Goal: Task Accomplishment & Management: Use online tool/utility

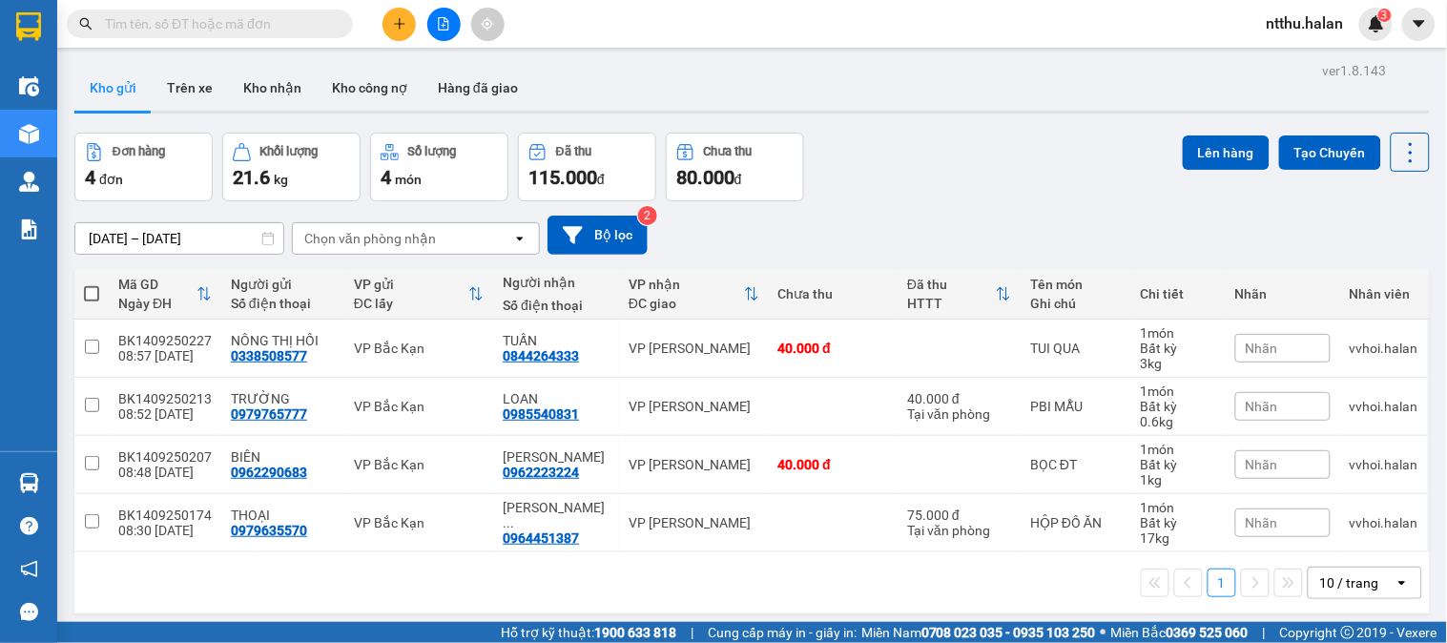
click at [252, 27] on input "text" at bounding box center [217, 23] width 225 height 21
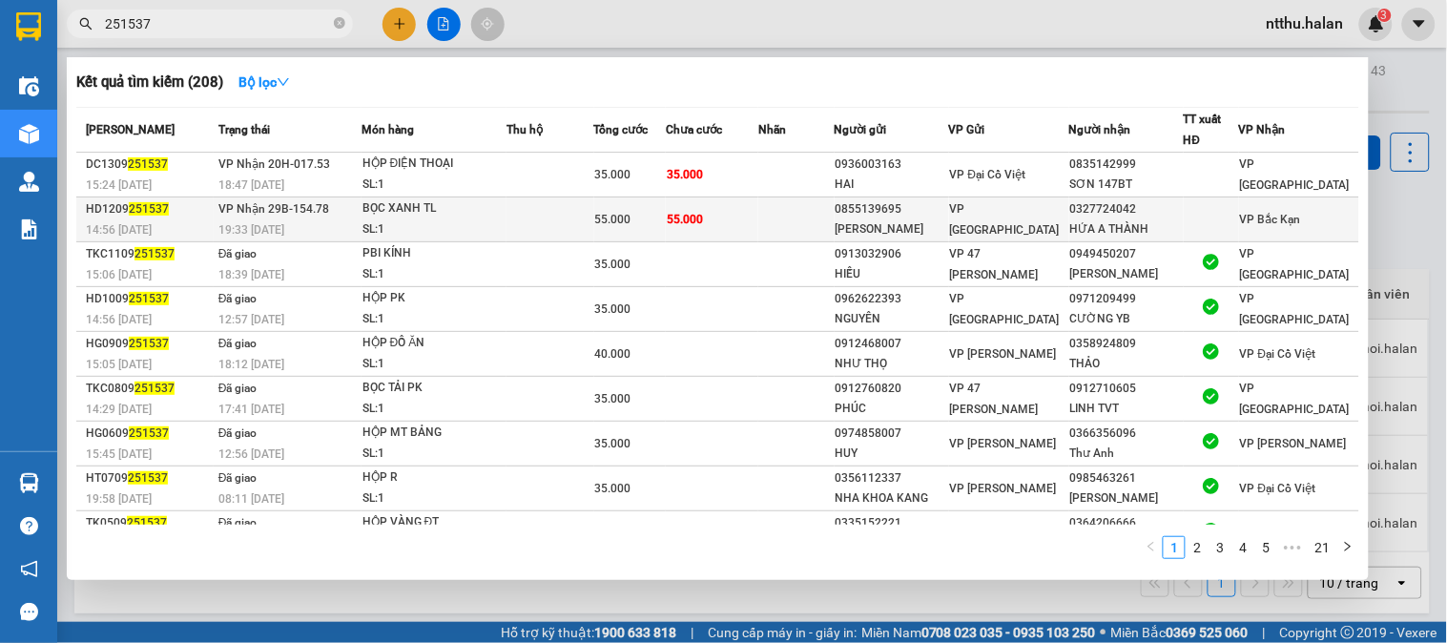
type input "251537"
click at [505, 208] on div "BỌC XANH TL" at bounding box center [433, 208] width 143 height 21
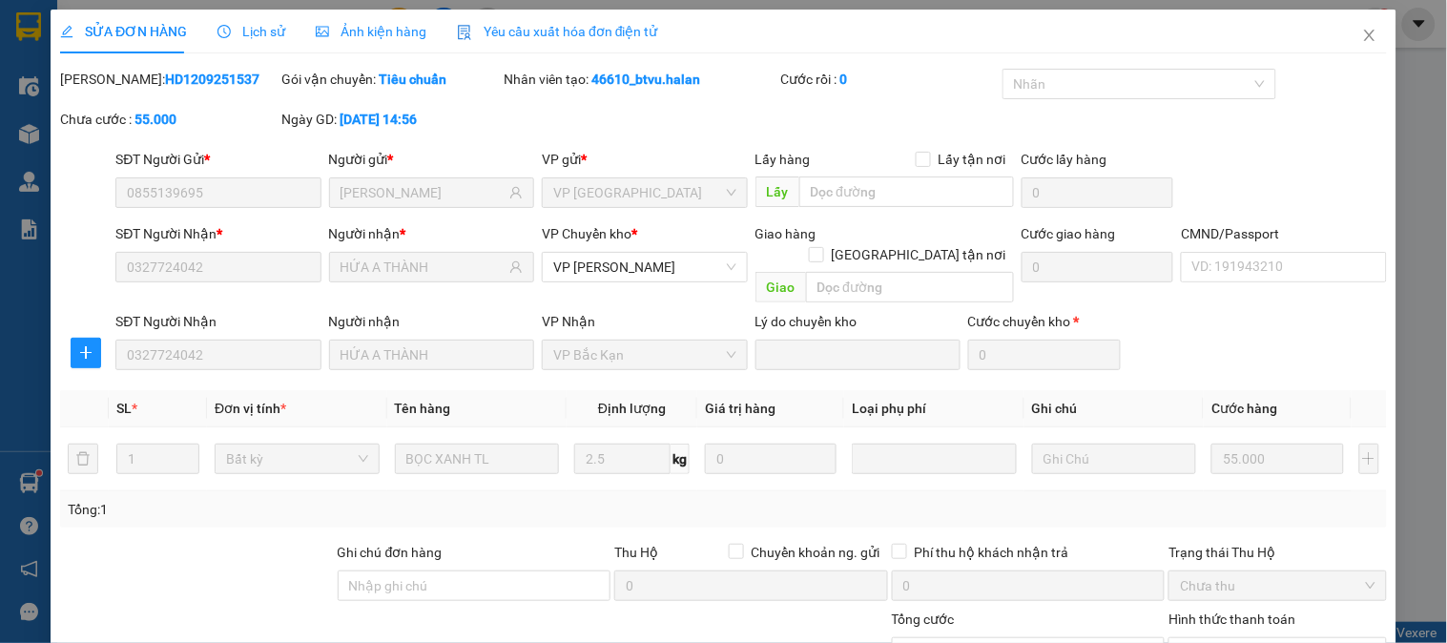
type input "0855139695"
type input "[PERSON_NAME]"
type input "0327724042"
type input "HỨA A THÀNH"
type input "55.000"
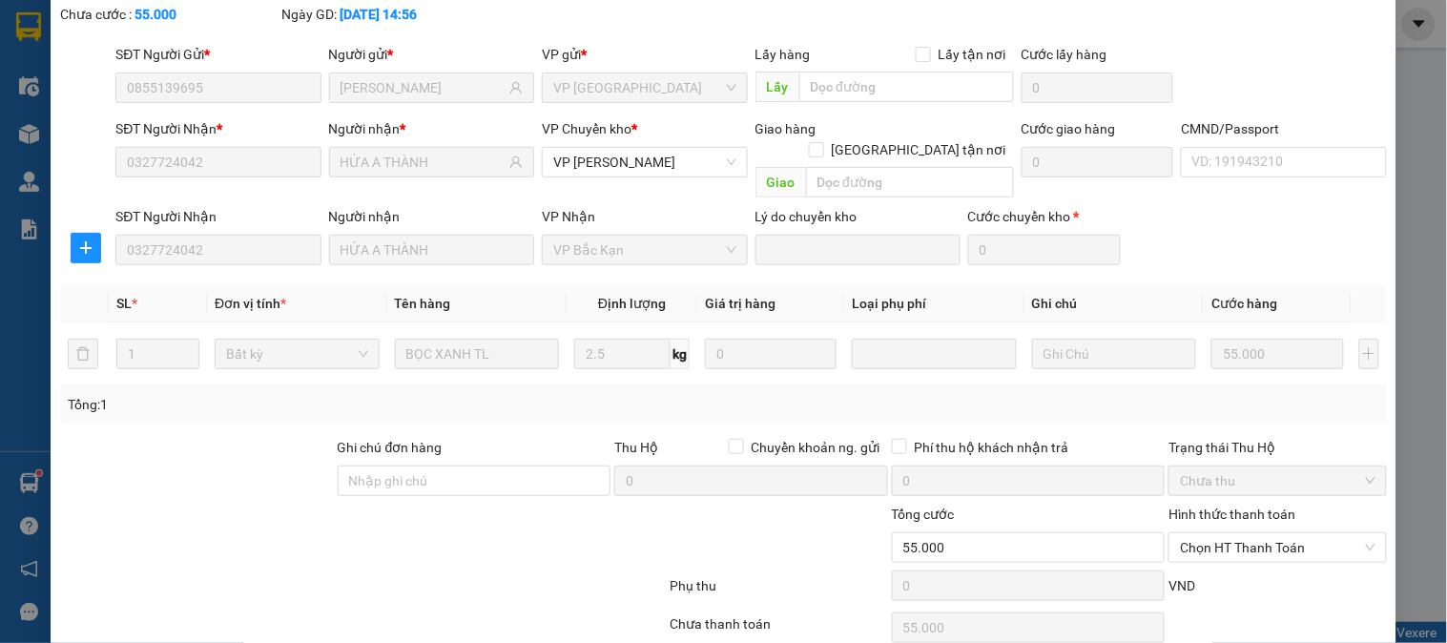
scroll to position [169, 0]
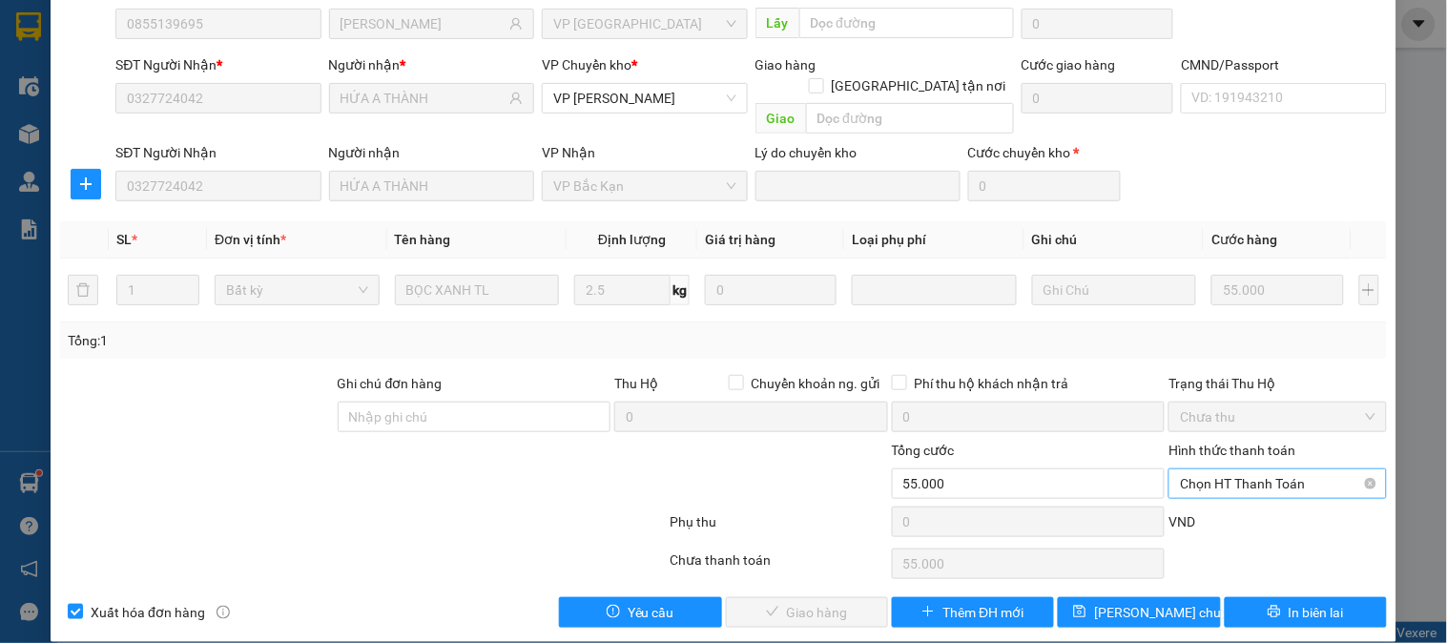
click at [1041, 462] on span "Chọn HT Thanh Toán" at bounding box center [1277, 483] width 195 height 29
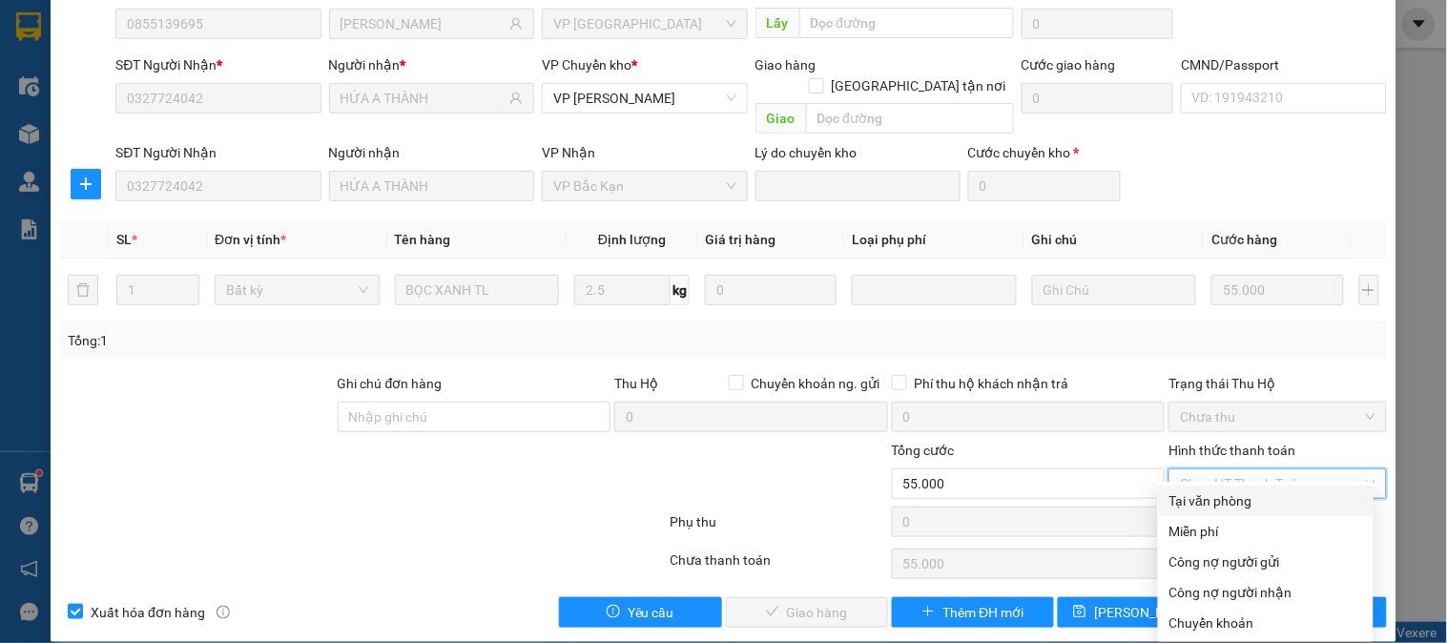
drag, startPoint x: 1225, startPoint y: 502, endPoint x: 1131, endPoint y: 511, distance: 94.9
click at [1041, 462] on div "Tại văn phòng" at bounding box center [1265, 500] width 193 height 21
type input "0"
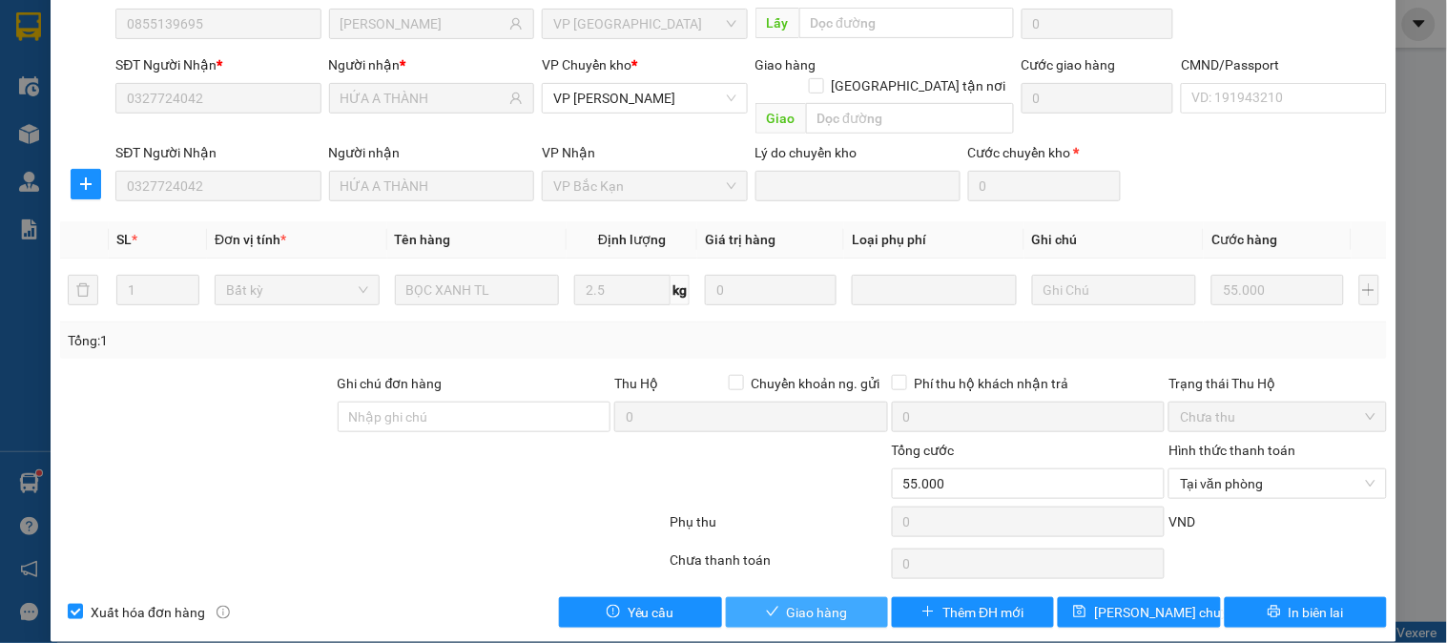
click at [839, 462] on button "Giao hàng" at bounding box center [807, 612] width 162 height 31
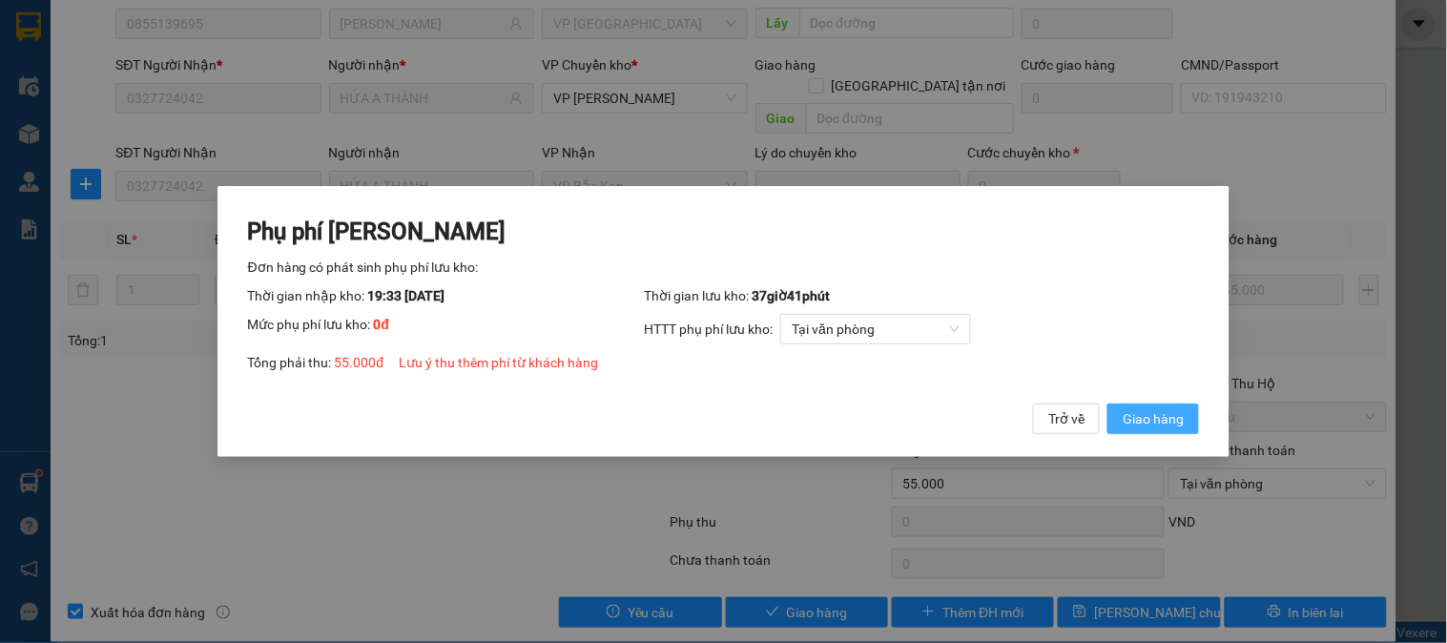
click at [1041, 413] on span "Giao hàng" at bounding box center [1152, 418] width 61 height 21
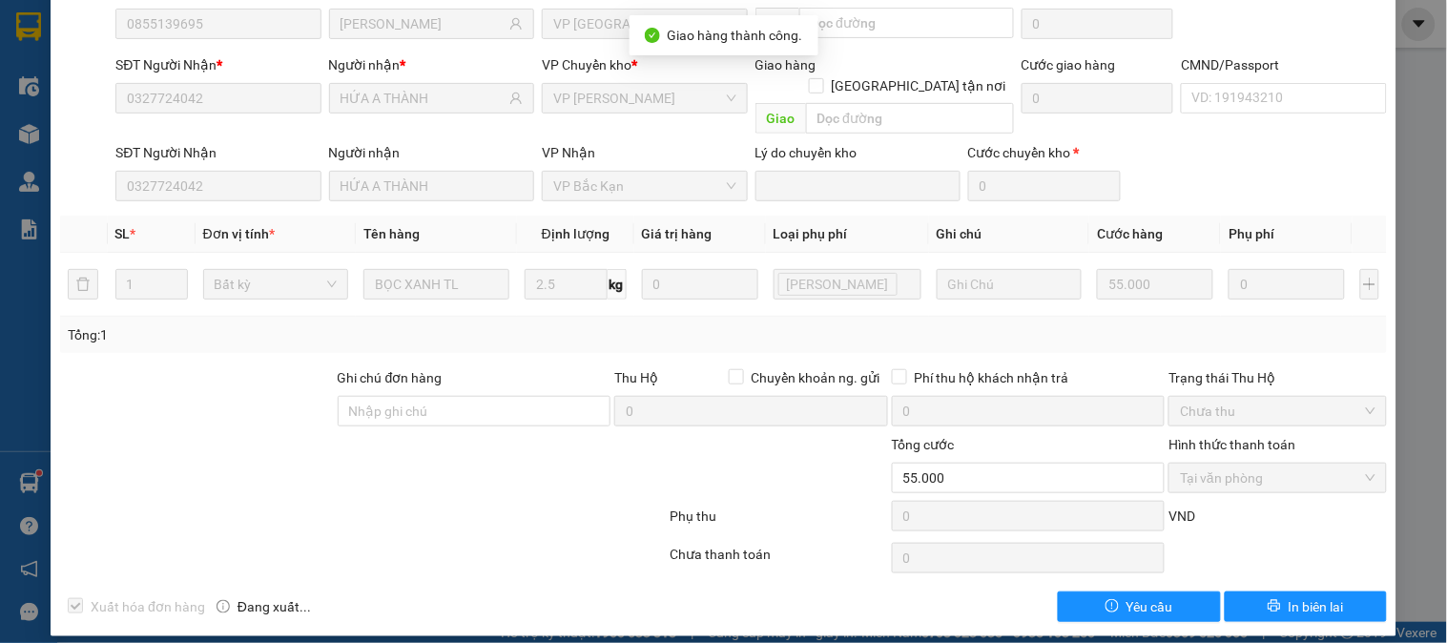
scroll to position [0, 0]
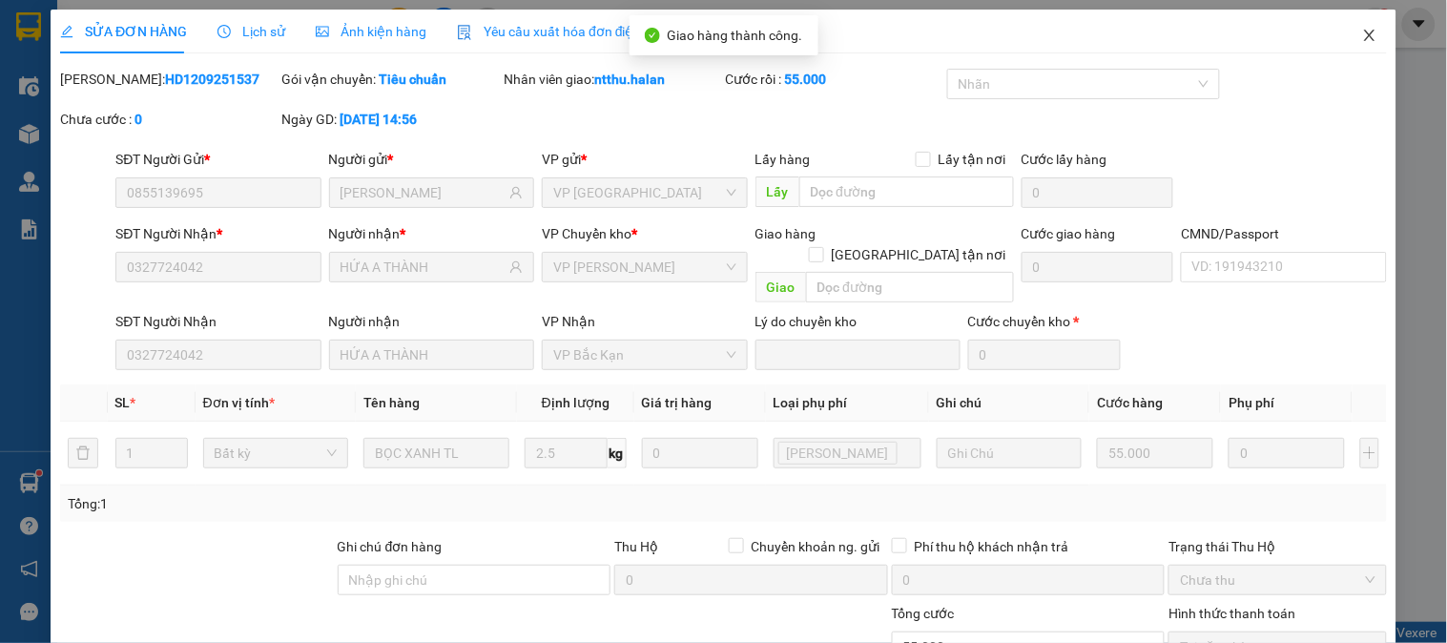
click at [1041, 27] on span "Close" at bounding box center [1369, 36] width 53 height 53
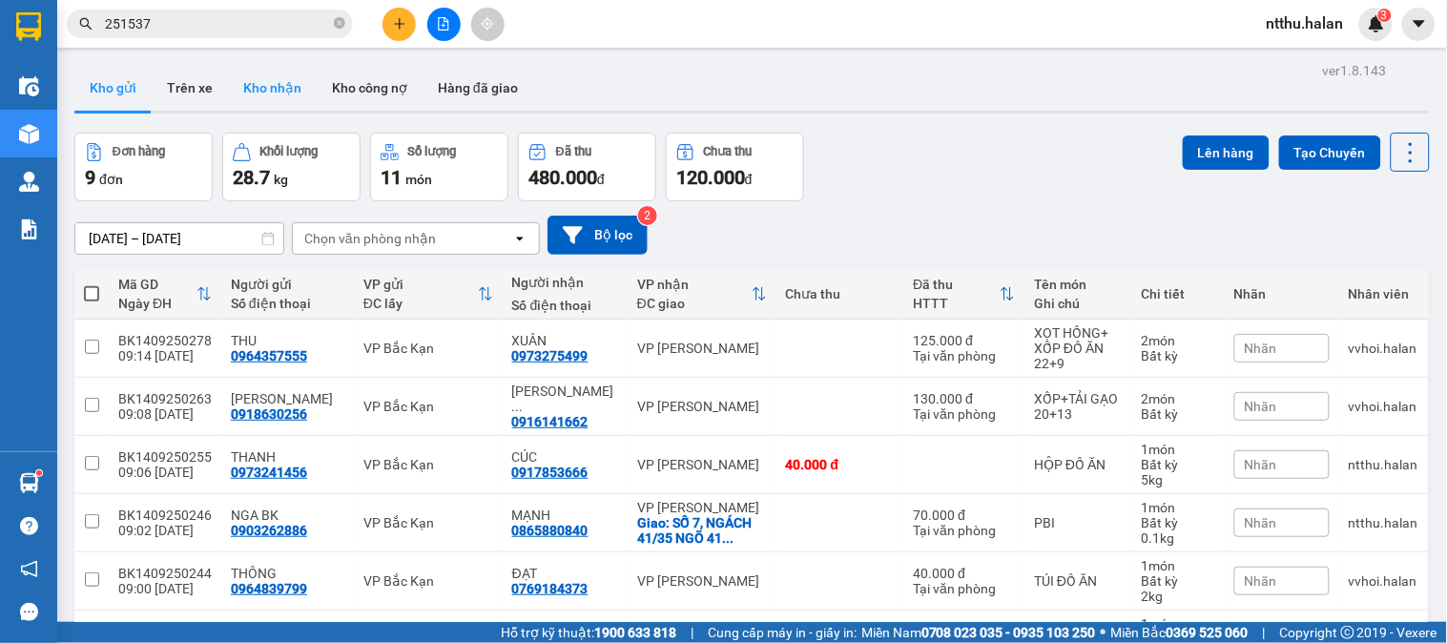
click at [251, 88] on button "Kho nhận" at bounding box center [272, 88] width 89 height 46
